Goal: Task Accomplishment & Management: Manage account settings

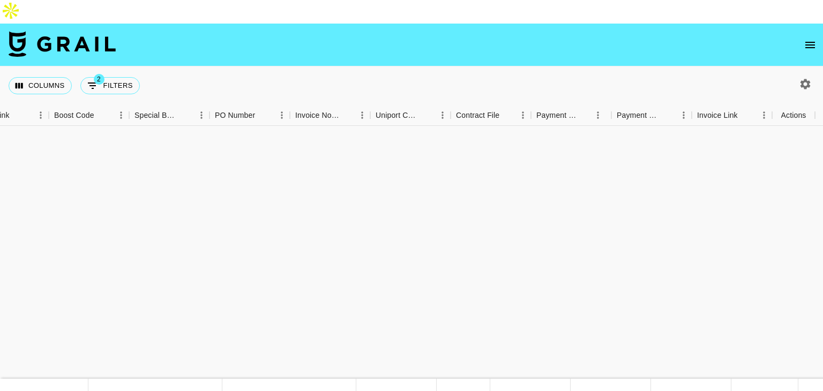
scroll to position [418, 1460]
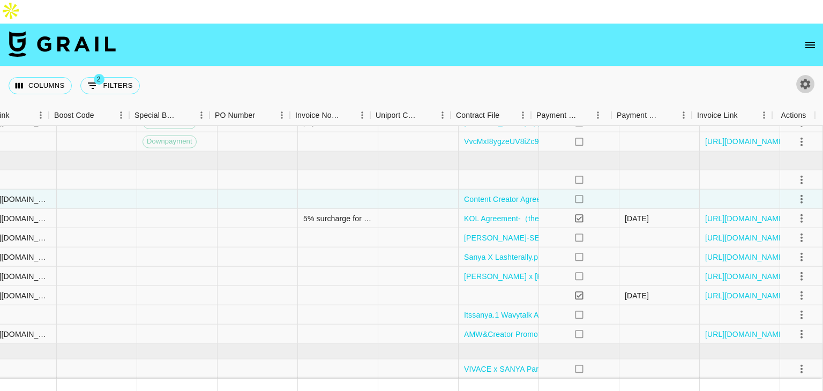
click at [800, 78] on icon "button" at bounding box center [805, 84] width 13 height 13
select select "[DATE]"
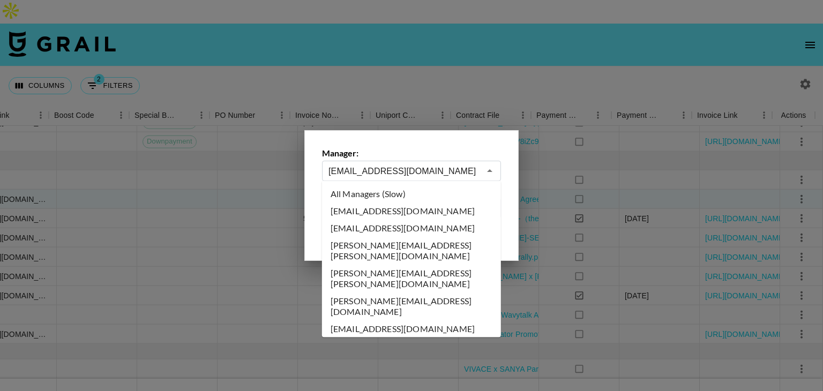
click at [381, 170] on input "[EMAIL_ADDRESS][DOMAIN_NAME]" at bounding box center [405, 171] width 152 height 12
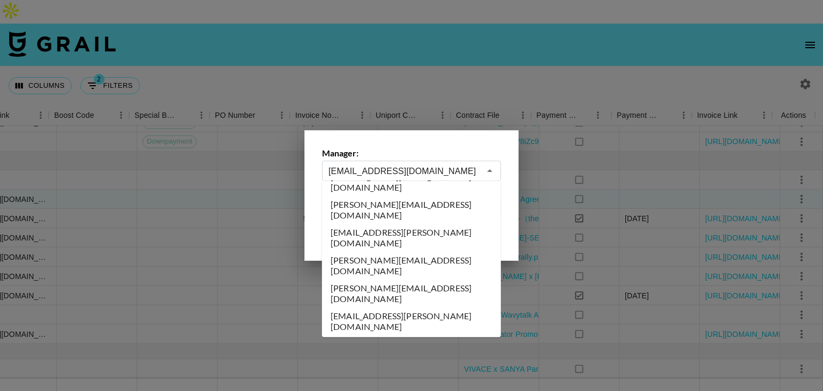
type input "[PERSON_NAME][EMAIL_ADDRESS][DOMAIN_NAME]"
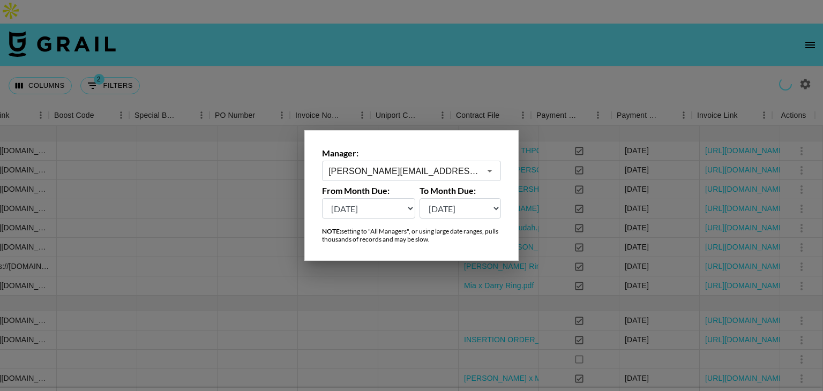
scroll to position [0, 1460]
click at [523, 58] on div at bounding box center [411, 195] width 823 height 391
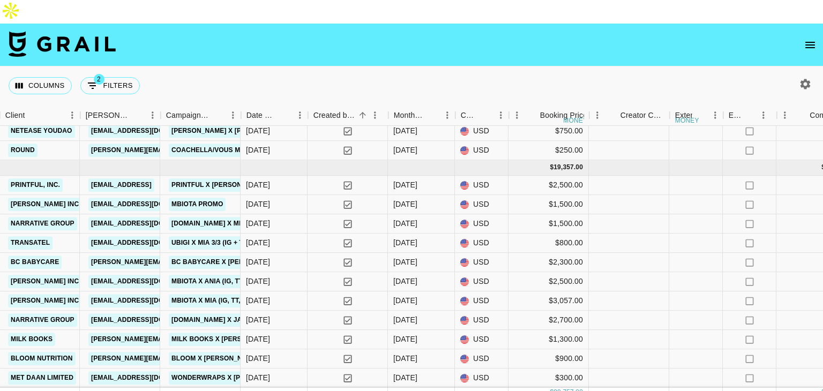
scroll to position [962, 491]
click at [797, 75] on button "button" at bounding box center [806, 84] width 18 height 18
select select "[DATE]"
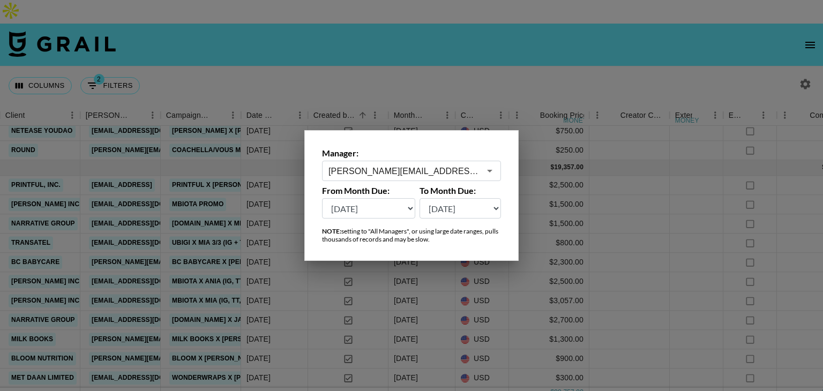
click at [594, 65] on div at bounding box center [411, 195] width 823 height 391
